Goal: Transaction & Acquisition: Book appointment/travel/reservation

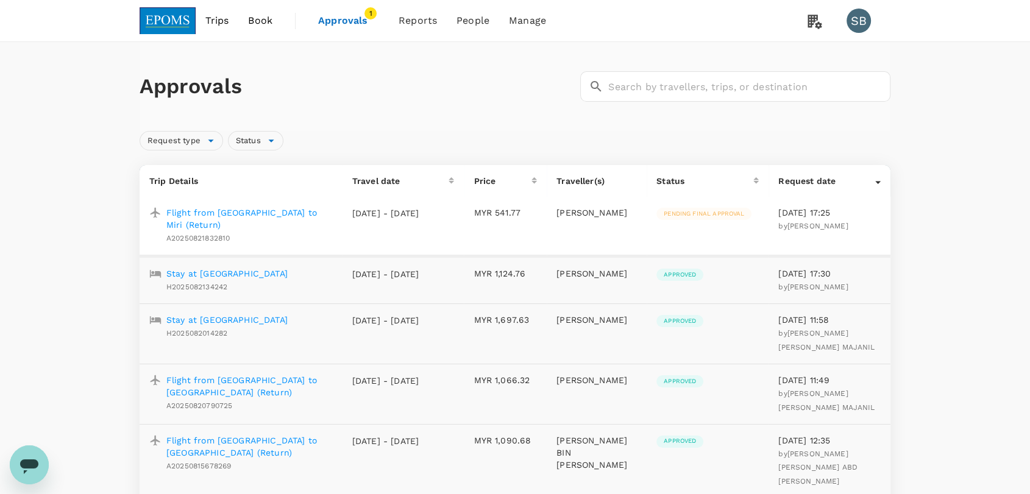
click at [173, 16] on img at bounding box center [168, 20] width 56 height 27
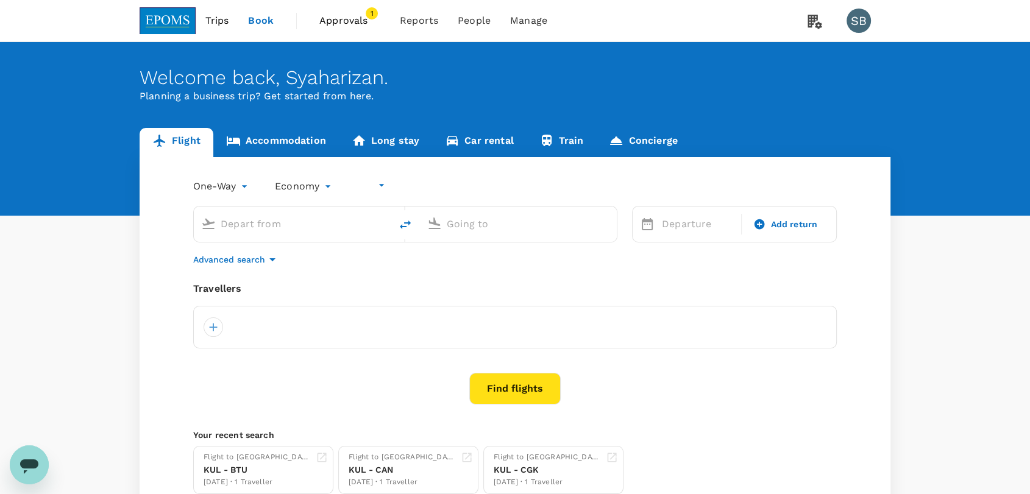
type input "undefined, undefined (any)"
type input "Kuala Lumpur Intl ([GEOGRAPHIC_DATA])"
type input "Kuching Intl (KCH)"
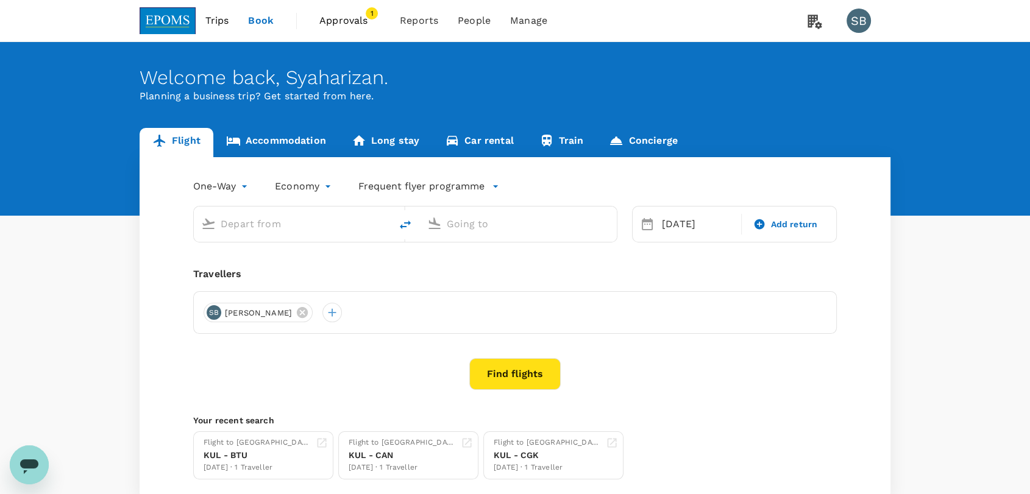
type input "Kuala Lumpur Intl ([GEOGRAPHIC_DATA])"
type input "Kuching Intl (KCH)"
type input "Kuala Lumpur Intl ([GEOGRAPHIC_DATA])"
type input "Kuching Intl (KCH)"
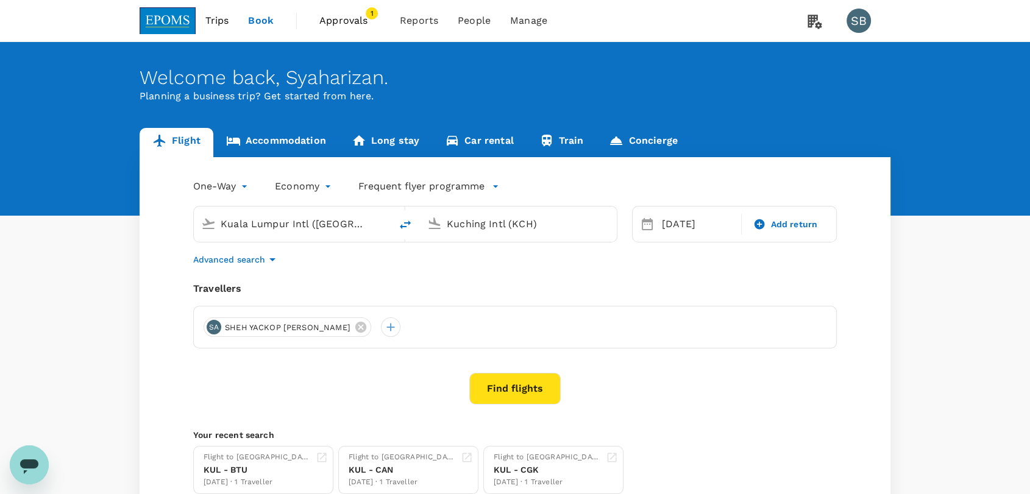
click at [235, 182] on body "Trips Book Approvals 1 Reports People Manage SB Welcome back , [GEOGRAPHIC_DATA…" at bounding box center [515, 294] width 1030 height 589
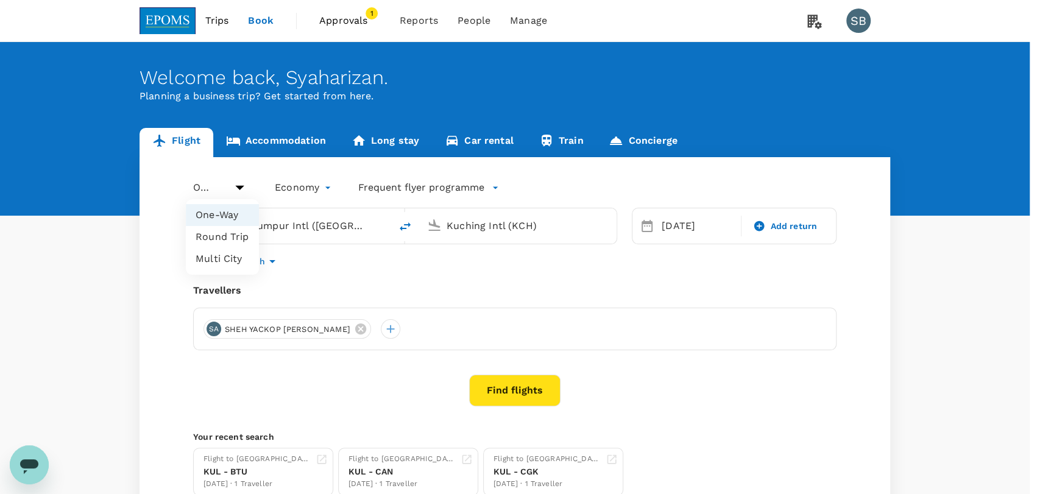
click at [227, 242] on li "Round Trip" at bounding box center [222, 237] width 73 height 22
type input "roundtrip"
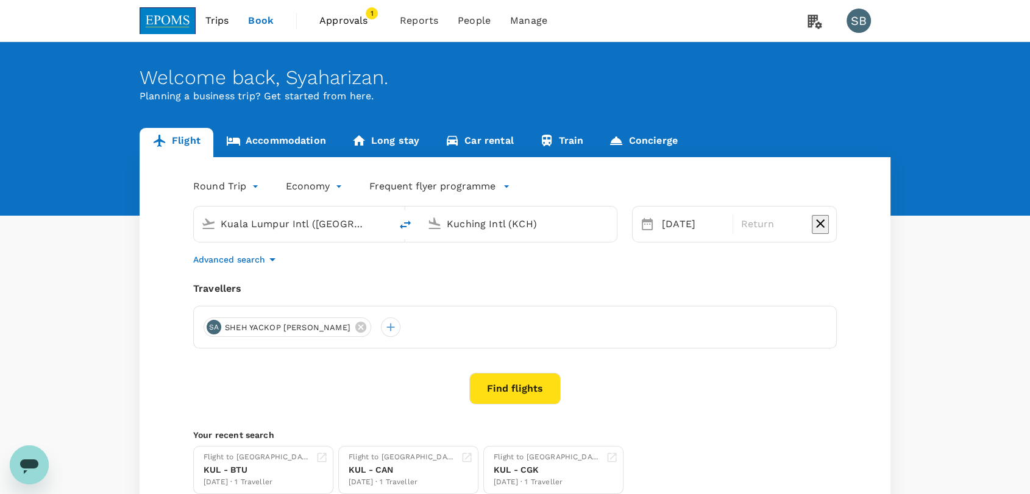
click at [250, 229] on input "Kuala Lumpur Intl ([GEOGRAPHIC_DATA])" at bounding box center [293, 224] width 144 height 19
click at [240, 299] on p "Miri Intl" at bounding box center [302, 305] width 280 height 12
type input "Miri Intl (MYY)"
click at [514, 227] on input "Kuching Intl (KCH)" at bounding box center [519, 224] width 144 height 19
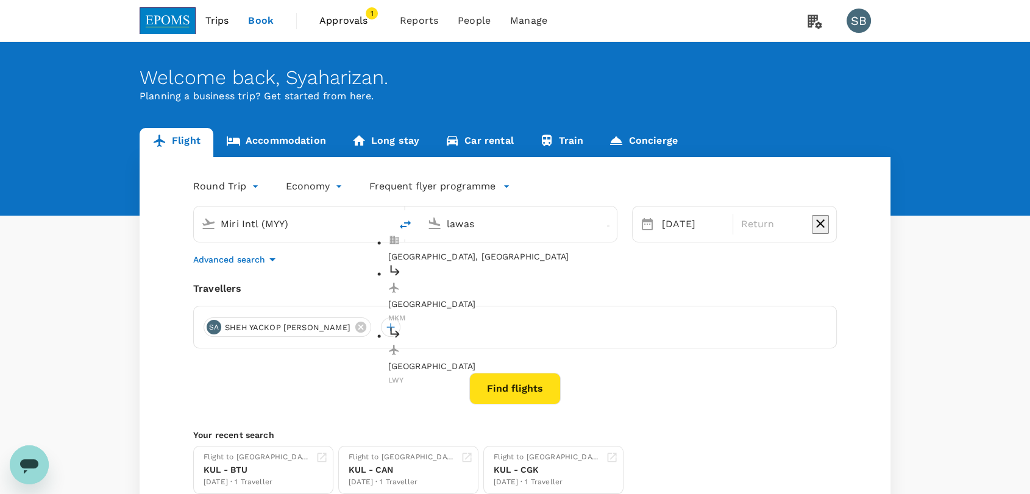
click at [507, 361] on p "[GEOGRAPHIC_DATA]" at bounding box center [528, 367] width 280 height 12
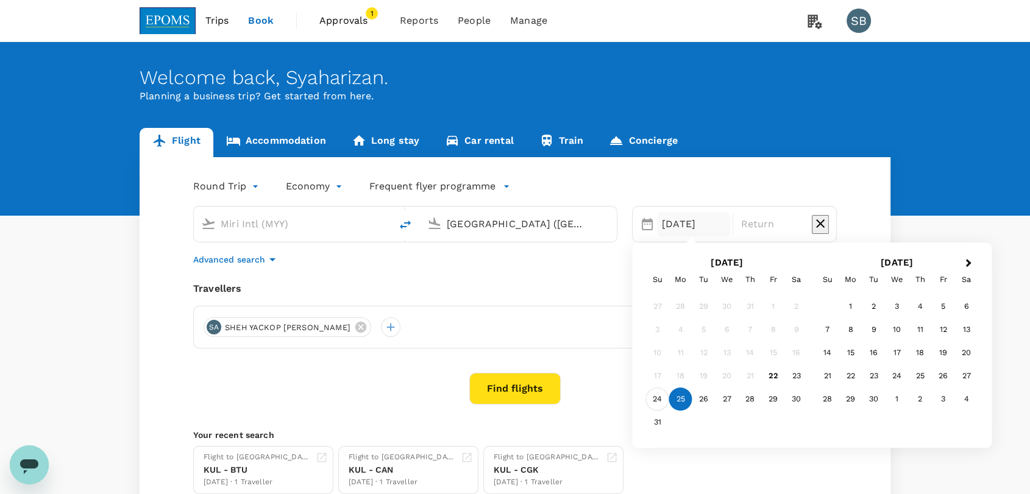
type input "[GEOGRAPHIC_DATA] ([GEOGRAPHIC_DATA])"
click at [661, 403] on div "24" at bounding box center [657, 399] width 23 height 23
click at [697, 403] on div "26" at bounding box center [703, 399] width 23 height 23
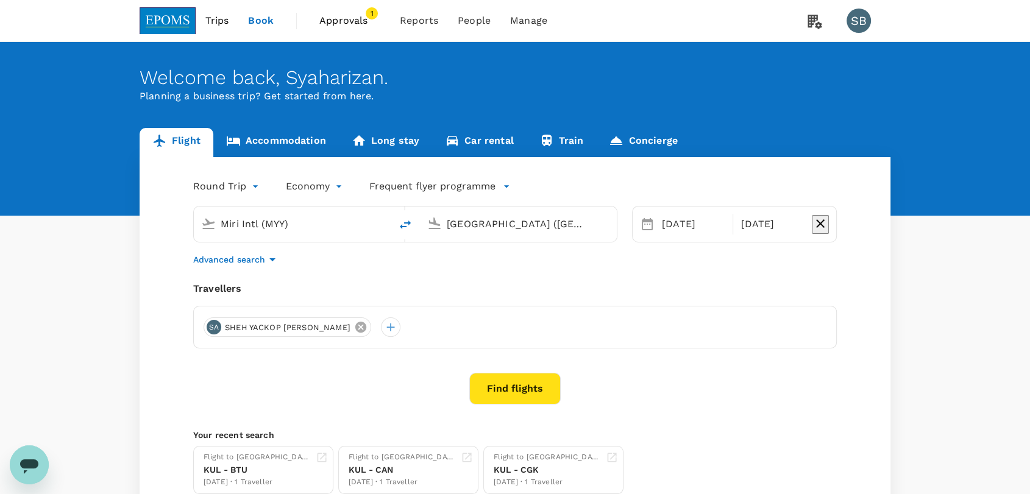
click at [354, 328] on icon at bounding box center [360, 327] width 13 height 13
click at [218, 327] on div at bounding box center [214, 328] width 20 height 20
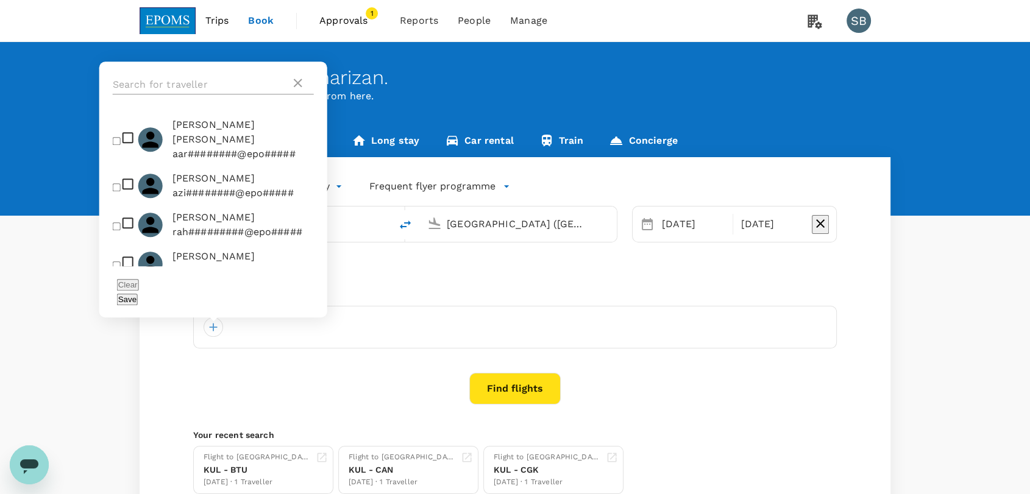
click at [168, 94] on input "text" at bounding box center [202, 85] width 178 height 20
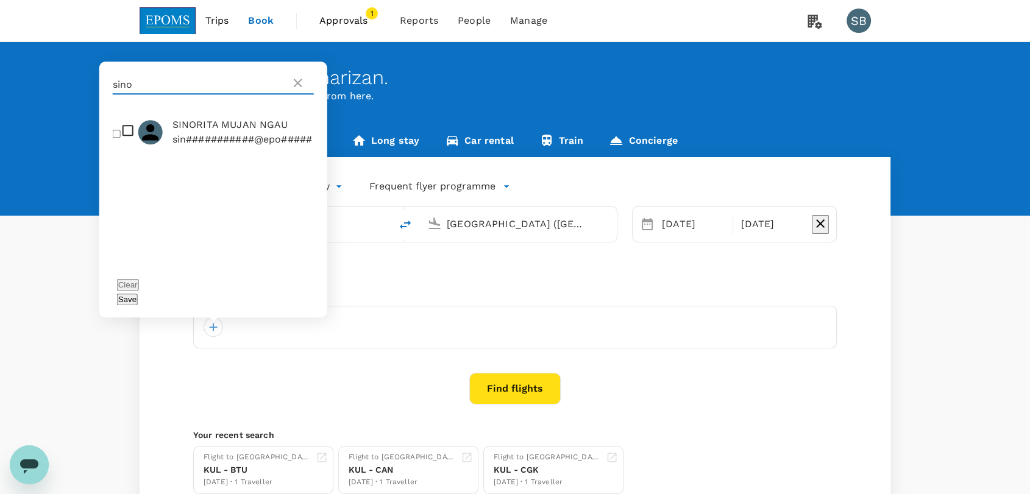
type input "sino"
click at [115, 138] on input "checkbox" at bounding box center [117, 134] width 8 height 8
checkbox input "true"
click at [150, 94] on input "sino" at bounding box center [202, 85] width 178 height 20
type input "s"
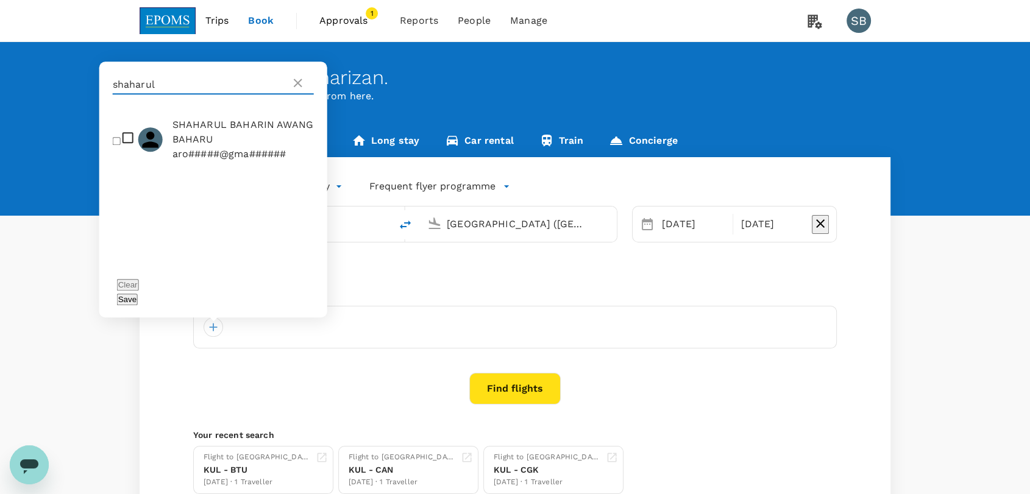
type input "shaharul"
click at [116, 145] on input "checkbox" at bounding box center [117, 141] width 8 height 8
checkbox input "true"
click at [138, 301] on button "Save" at bounding box center [127, 300] width 21 height 12
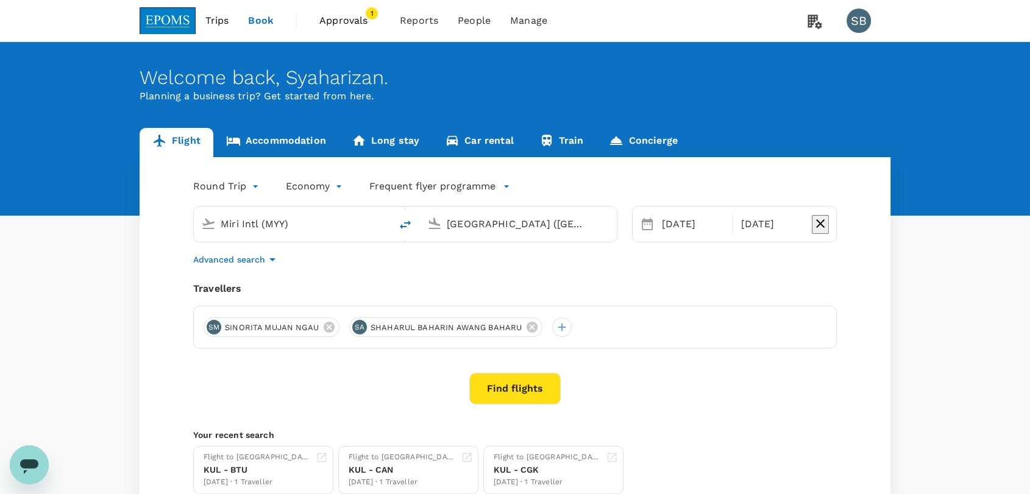
click at [513, 388] on button "Find flights" at bounding box center [514, 389] width 91 height 32
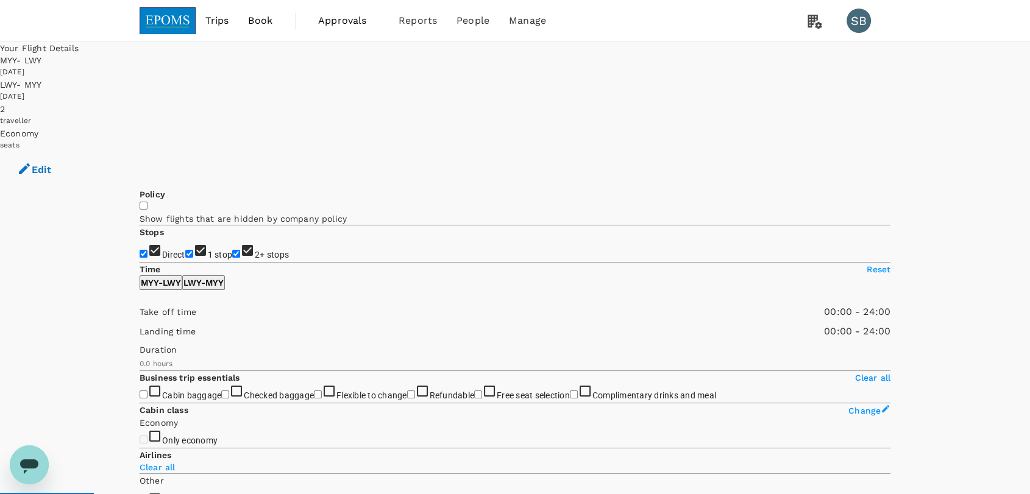
click at [168, 24] on img at bounding box center [168, 20] width 56 height 27
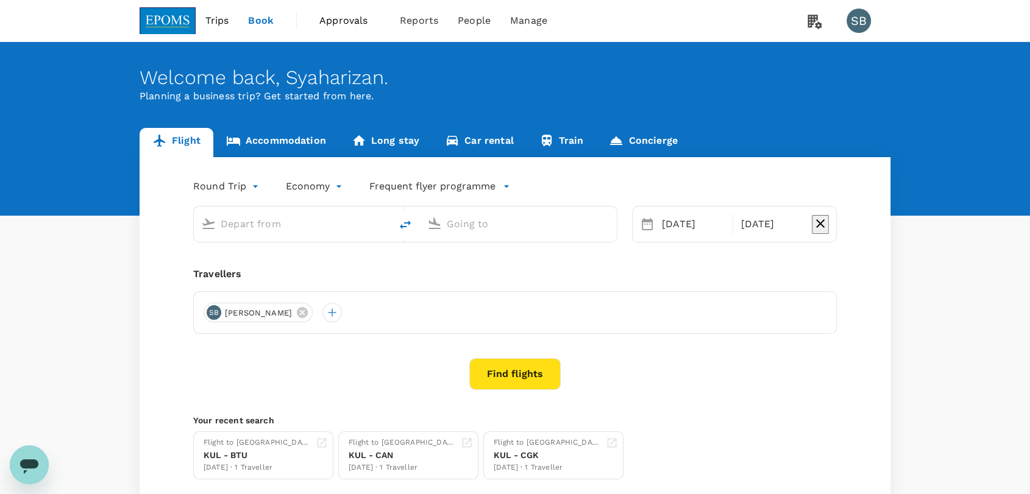
type input "Miri Intl (MYY)"
type input "[GEOGRAPHIC_DATA] ([GEOGRAPHIC_DATA])"
type input "Miri Intl (MYY)"
type input "[GEOGRAPHIC_DATA] ([GEOGRAPHIC_DATA])"
